Goal: Navigation & Orientation: Find specific page/section

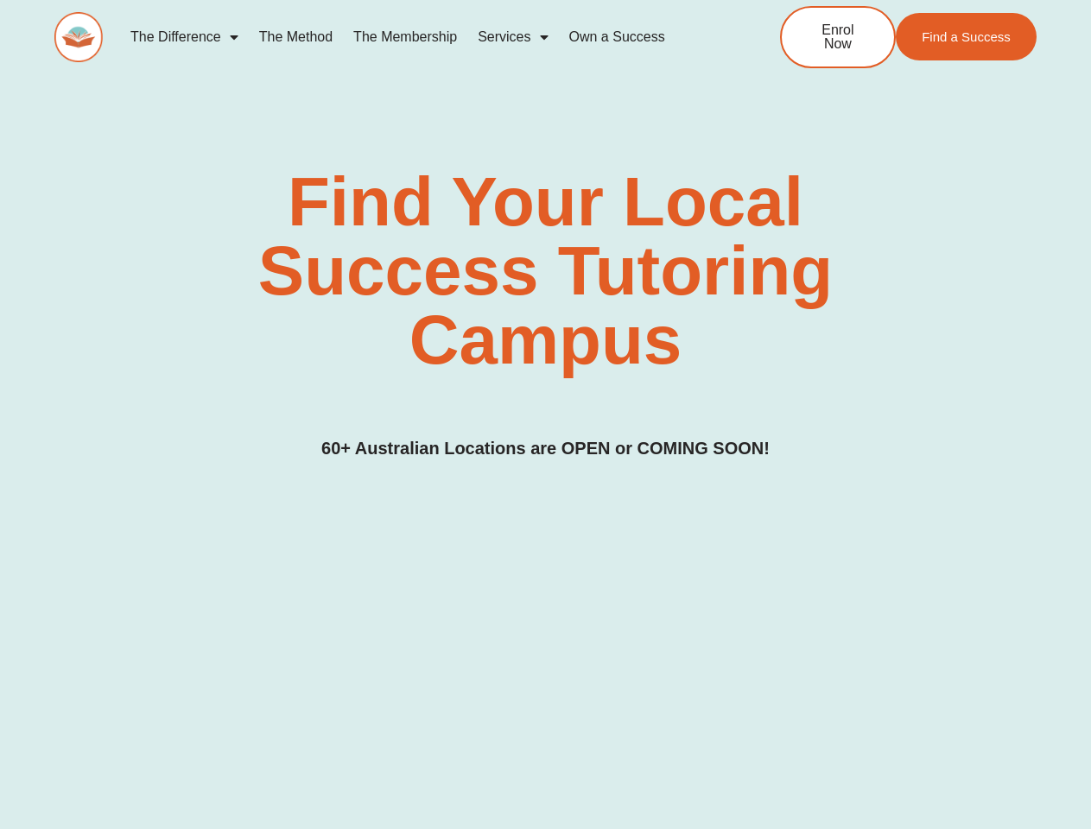
click at [545, 415] on div "Find Your Local Success Tutoring Campus 60+ Australian Locations are OPEN or CO…" at bounding box center [545, 315] width 982 height 295
click at [512, 37] on link "Services" at bounding box center [512, 37] width 91 height 40
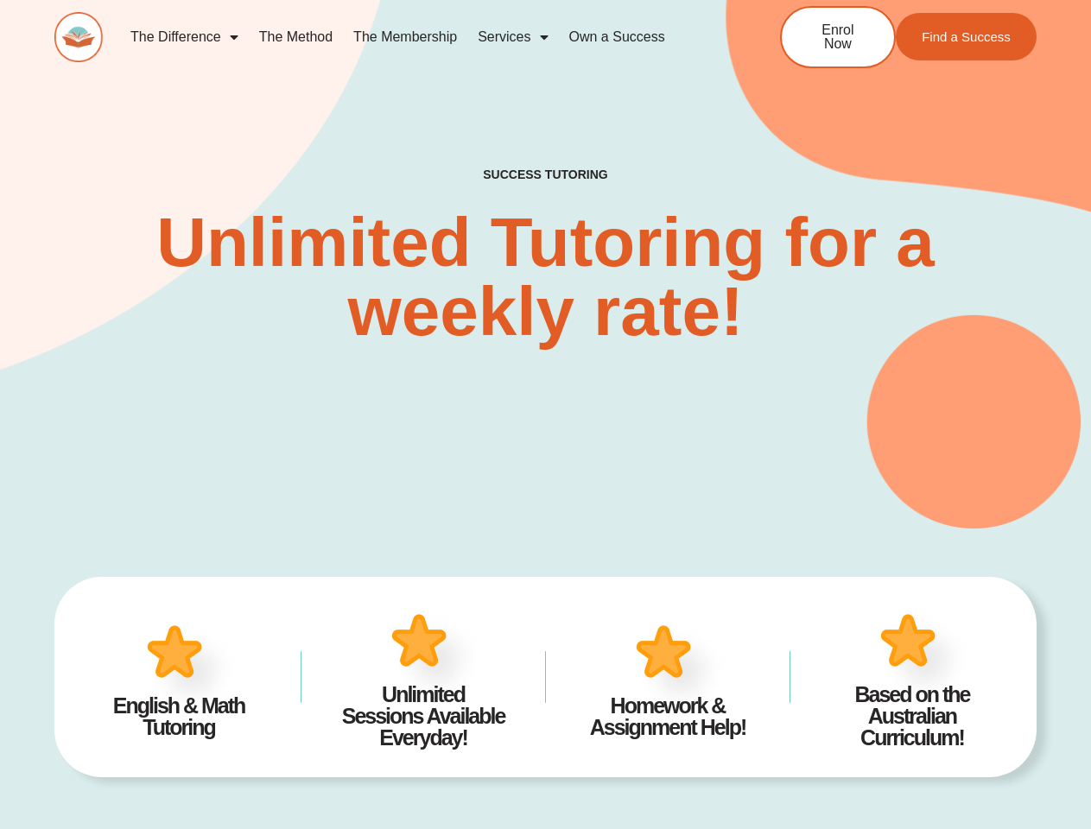
click at [545, 415] on div "SUCCESS TUTORING​ Unlimited Tutoring for a weekly rate!" at bounding box center [545, 231] width 982 height 596
click at [512, 37] on link "Services" at bounding box center [512, 37] width 91 height 40
